Goal: Check status: Check status

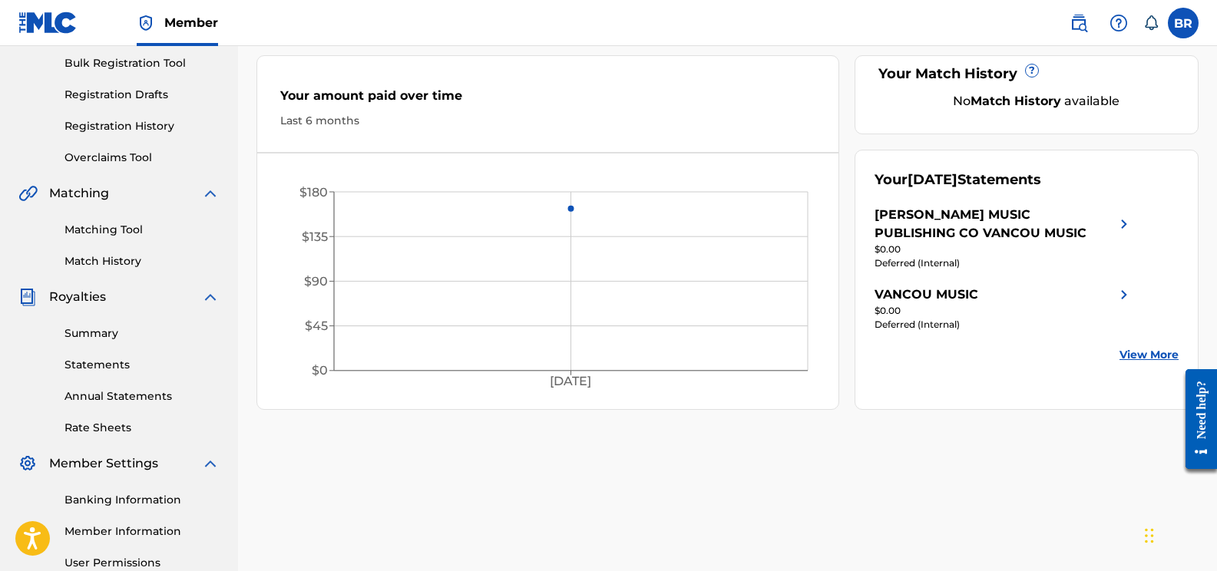
scroll to position [227, 0]
click at [78, 359] on link "Statements" at bounding box center [141, 363] width 155 height 16
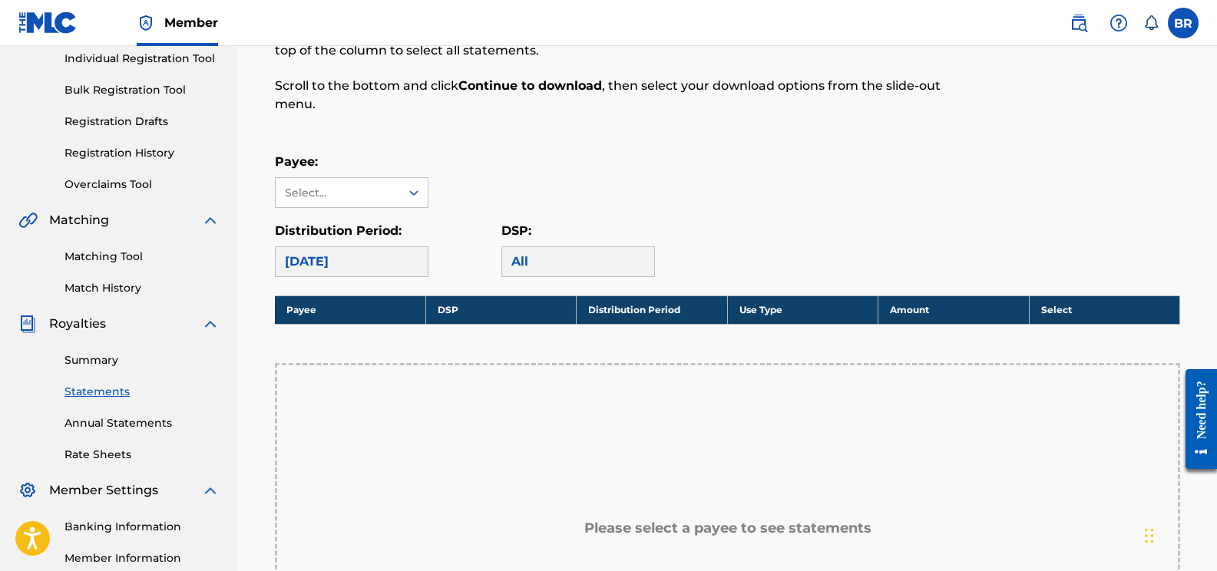
scroll to position [230, 0]
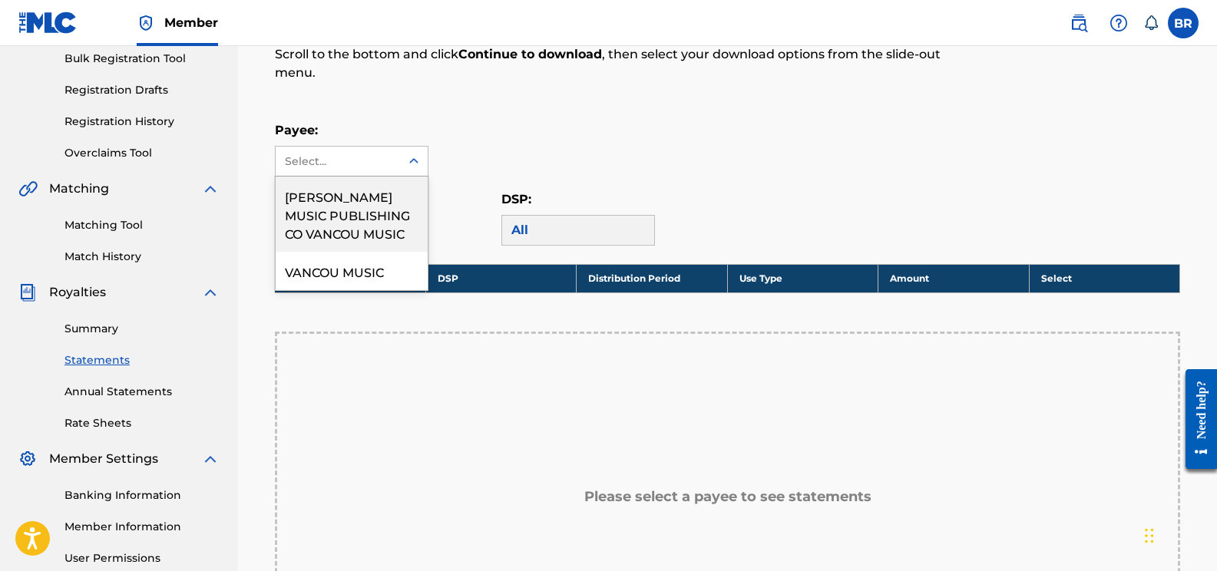
click at [413, 162] on icon at bounding box center [413, 161] width 15 height 15
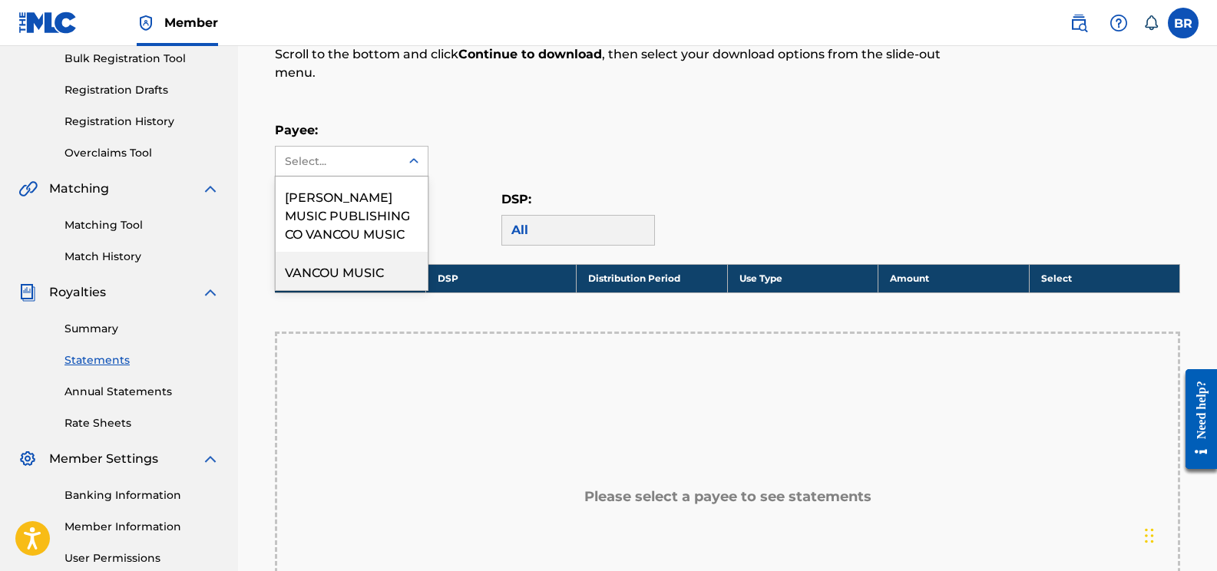
click at [334, 273] on div "VANCOU MUSIC" at bounding box center [352, 271] width 152 height 38
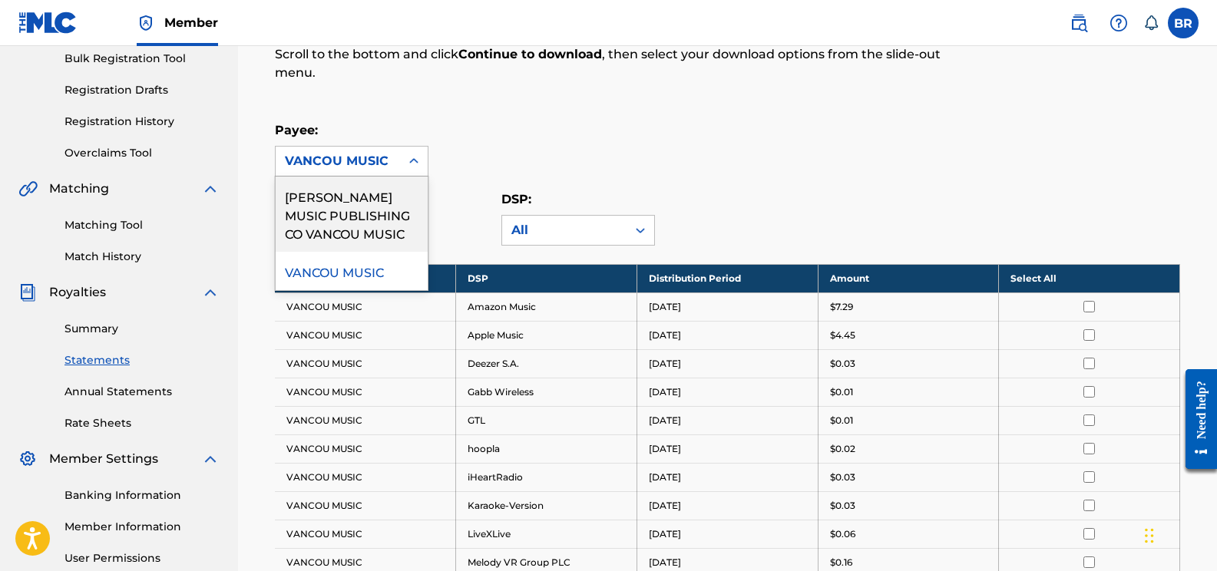
click at [415, 160] on icon at bounding box center [413, 161] width 15 height 15
click at [388, 198] on div "[PERSON_NAME] MUSIC PUBLISHING CO VANCOU MUSIC" at bounding box center [352, 214] width 152 height 75
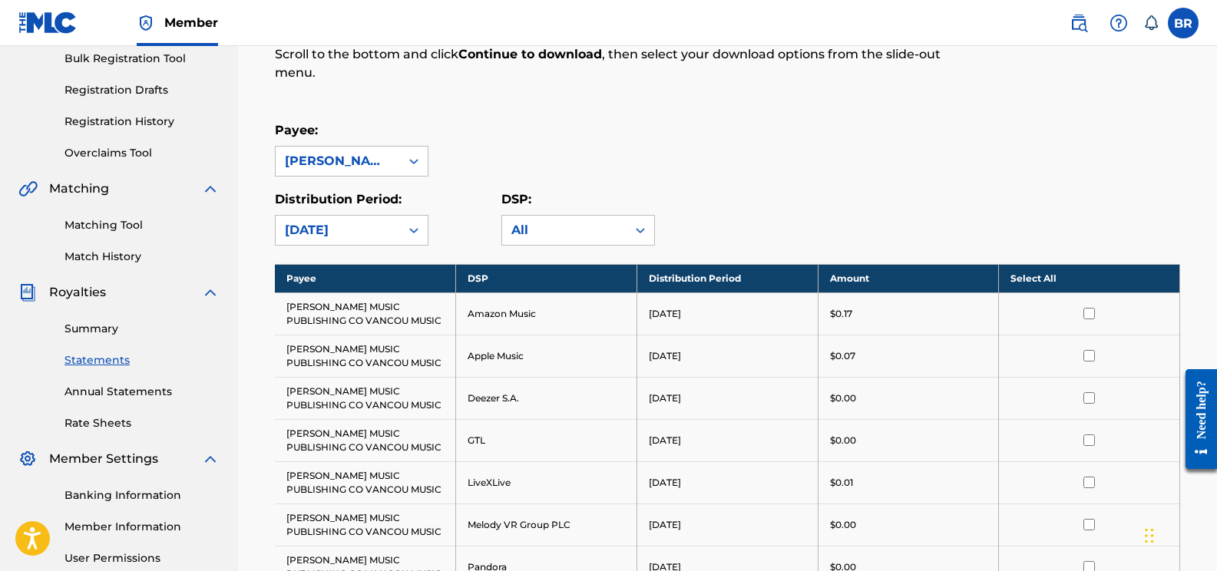
click at [92, 322] on link "Summary" at bounding box center [141, 329] width 155 height 16
